Goal: Task Accomplishment & Management: Use online tool/utility

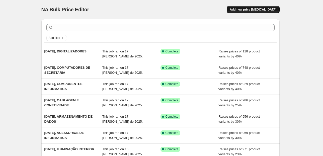
click at [246, 10] on span "Add new price [MEDICAL_DATA]" at bounding box center [252, 10] width 47 height 4
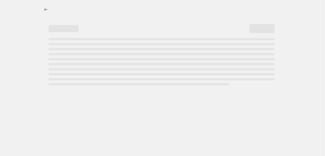
select select "percentage"
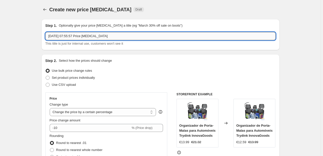
drag, startPoint x: 110, startPoint y: 35, endPoint x: 69, endPoint y: 36, distance: 41.3
click at [69, 36] on input "[DATE] 07:55:57 Price [MEDICAL_DATA]" at bounding box center [160, 36] width 230 height 8
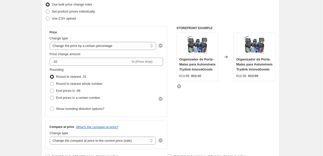
scroll to position [80, 0]
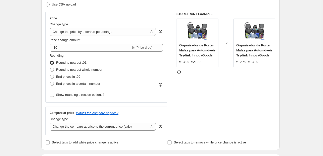
type input "[DATE], DISPOSITIVOS DE REDE"
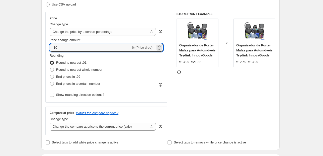
drag, startPoint x: 41, startPoint y: 51, endPoint x: 37, endPoint y: 51, distance: 4.3
type input "35"
click at [65, 74] on span "End prices in .99" at bounding box center [68, 76] width 24 height 5
click at [50, 75] on input "End prices in .99" at bounding box center [50, 75] width 0 height 0
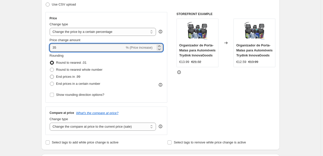
radio input "true"
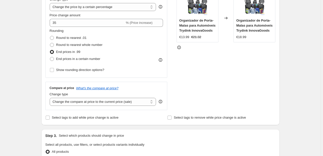
scroll to position [140, 0]
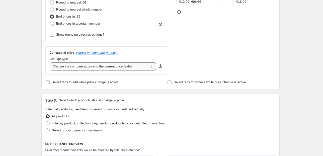
click at [109, 67] on select "Change the compare at price to the current price (sale) Change the compare at p…" at bounding box center [103, 66] width 106 height 8
select select "pp"
click at [50, 62] on select "Change the compare at price to the current price (sale) Change the compare at p…" at bounding box center [103, 66] width 106 height 8
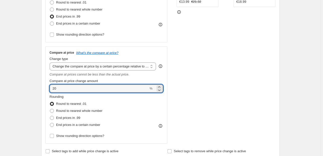
drag, startPoint x: 44, startPoint y: 91, endPoint x: 39, endPoint y: 93, distance: 5.7
click at [39, 92] on div "Step 1. Optionally give your price change job a title (eg "March 30% off sale o…" at bounding box center [158, 141] width 242 height 532
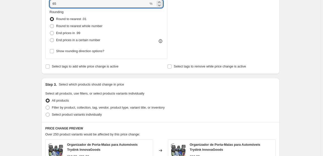
scroll to position [260, 0]
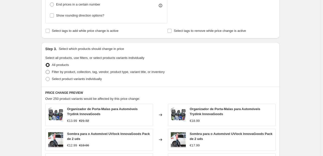
type input "65"
click at [79, 73] on span "Filter by product, collection, tag, vendor, product type, variant title, or inv…" at bounding box center [108, 72] width 113 height 4
click at [46, 70] on input "Filter by product, collection, tag, vendor, product type, variant title, or inv…" at bounding box center [46, 70] width 0 height 0
radio input "true"
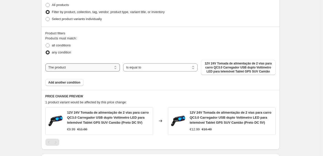
scroll to position [321, 0]
click at [97, 68] on select "The product The product's collection The product's tag The product's vendor The…" at bounding box center [82, 67] width 74 height 8
select select "collection"
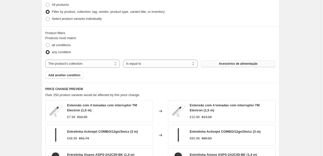
click at [213, 64] on button "Acessórios de alimentação" at bounding box center [238, 63] width 74 height 7
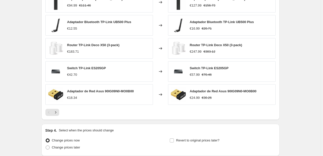
scroll to position [469, 0]
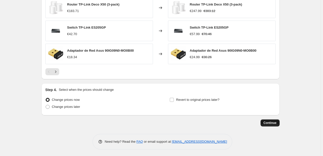
click at [268, 123] on span "Continue" at bounding box center [269, 123] width 13 height 4
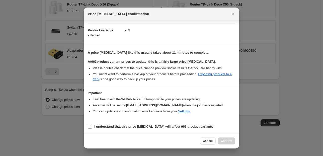
scroll to position [51, 0]
click at [89, 127] on input "I understand that this price change job will affect 963 product variants" at bounding box center [90, 126] width 4 height 4
checkbox input "true"
click at [224, 140] on span "Confirm" at bounding box center [226, 141] width 12 height 4
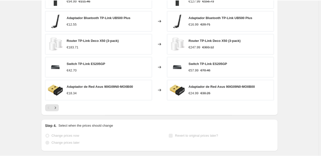
scroll to position [482, 0]
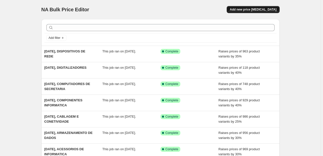
click at [247, 9] on span "Add new price [MEDICAL_DATA]" at bounding box center [252, 10] width 47 height 4
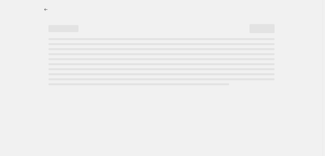
select select "percentage"
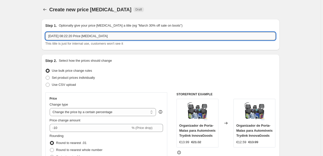
click at [75, 35] on input "[DATE] 08:22:20 Price [MEDICAL_DATA]" at bounding box center [160, 36] width 230 height 8
drag, startPoint x: 113, startPoint y: 35, endPoint x: 68, endPoint y: 36, distance: 45.3
click at [68, 36] on input "[DATE] 08:22:20 Price [MEDICAL_DATA]" at bounding box center [160, 36] width 230 height 8
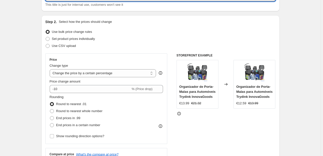
scroll to position [40, 0]
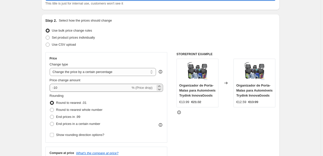
type input "[DATE], EQUIPAMENTO POS"
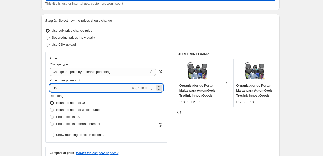
click at [96, 87] on input "-10" at bounding box center [90, 88] width 81 height 8
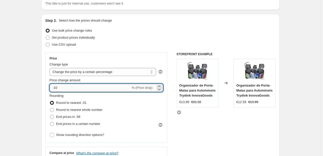
click at [96, 87] on input "-10" at bounding box center [90, 88] width 81 height 8
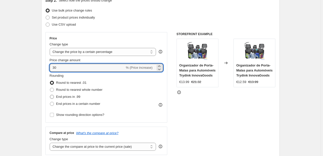
type input "30"
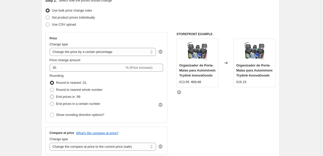
click at [70, 97] on span "End prices in .99" at bounding box center [68, 97] width 24 height 4
click at [50, 95] on input "End prices in .99" at bounding box center [50, 95] width 0 height 0
radio input "true"
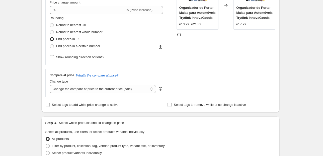
scroll to position [120, 0]
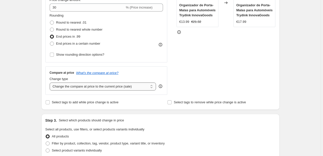
click at [124, 88] on select "Change the compare at price to the current price (sale) Change the compare at p…" at bounding box center [103, 86] width 106 height 8
click at [135, 89] on select "Change the compare at price to the current price (sale) Change the compare at p…" at bounding box center [103, 86] width 106 height 8
select select "pp"
click at [50, 82] on select "Change the compare at price to the current price (sale) Change the compare at p…" at bounding box center [103, 86] width 106 height 8
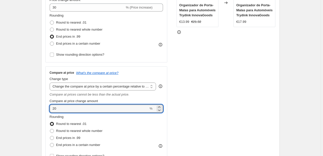
drag, startPoint x: 63, startPoint y: 109, endPoint x: 23, endPoint y: 109, distance: 40.3
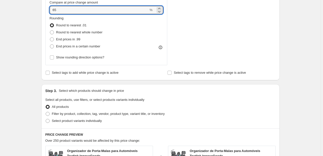
scroll to position [220, 0]
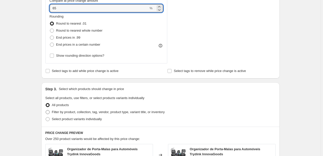
type input "65"
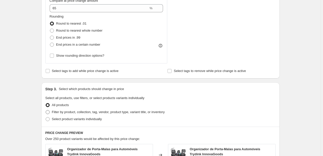
click at [85, 112] on span "Filter by product, collection, tag, vendor, product type, variant title, or inv…" at bounding box center [108, 112] width 113 height 4
click at [46, 110] on input "Filter by product, collection, tag, vendor, product type, variant title, or inv…" at bounding box center [46, 110] width 0 height 0
radio input "true"
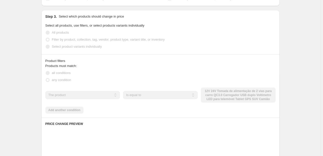
scroll to position [301, 0]
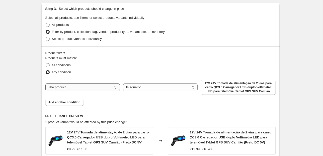
click at [89, 85] on select "The product The product's collection The product's tag The product's vendor The…" at bounding box center [82, 87] width 74 height 8
click at [97, 86] on select "The product The product's collection The product's tag The product's vendor The…" at bounding box center [82, 87] width 74 height 8
drag, startPoint x: 97, startPoint y: 86, endPoint x: 98, endPoint y: 90, distance: 4.1
click at [97, 86] on select "The product The product's collection The product's tag The product's vendor The…" at bounding box center [82, 87] width 74 height 8
select select "collection"
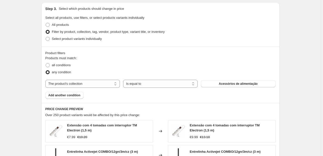
click at [221, 85] on span "Acessórios de alimentação" at bounding box center [237, 84] width 39 height 4
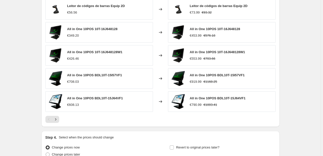
scroll to position [461, 0]
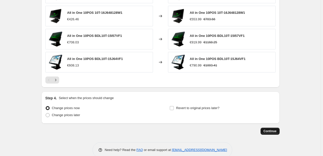
click at [271, 131] on span "Continue" at bounding box center [269, 131] width 13 height 4
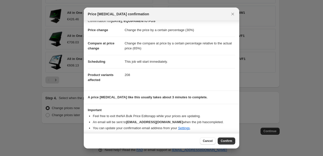
scroll to position [8, 0]
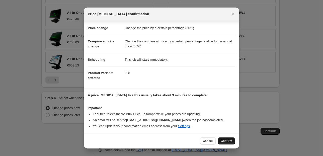
click at [229, 141] on span "Confirm" at bounding box center [226, 141] width 12 height 4
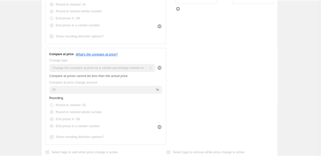
scroll to position [173, 0]
